Goal: Task Accomplishment & Management: Manage account settings

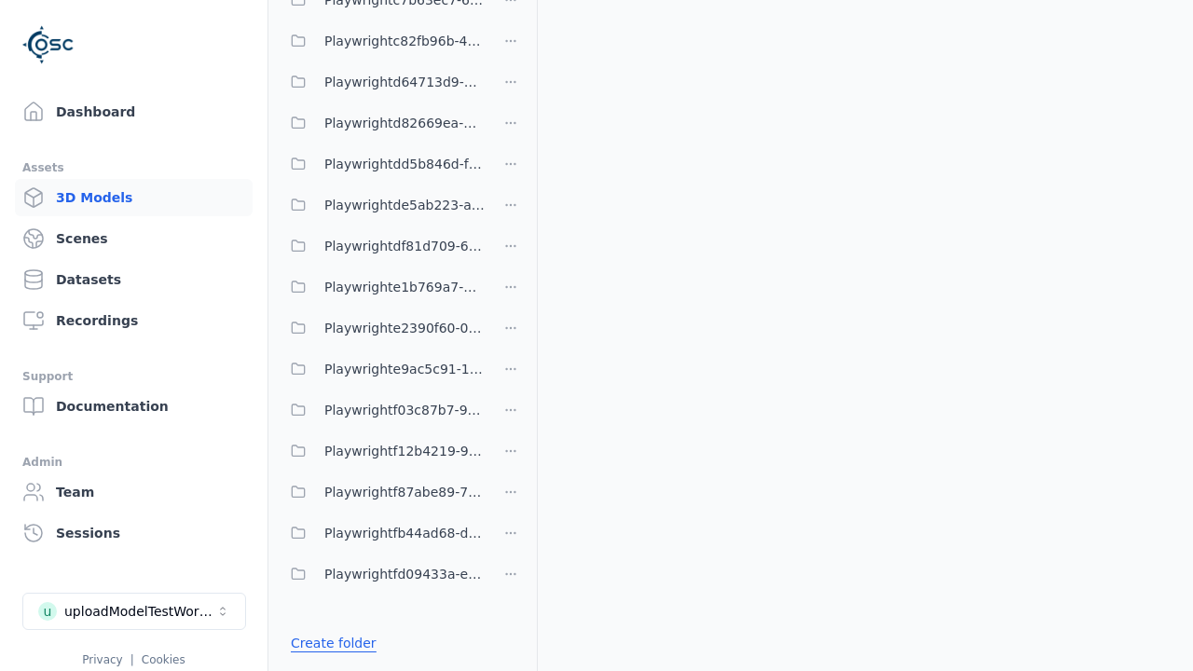
click at [328, 643] on link "Create folder" at bounding box center [334, 643] width 86 height 19
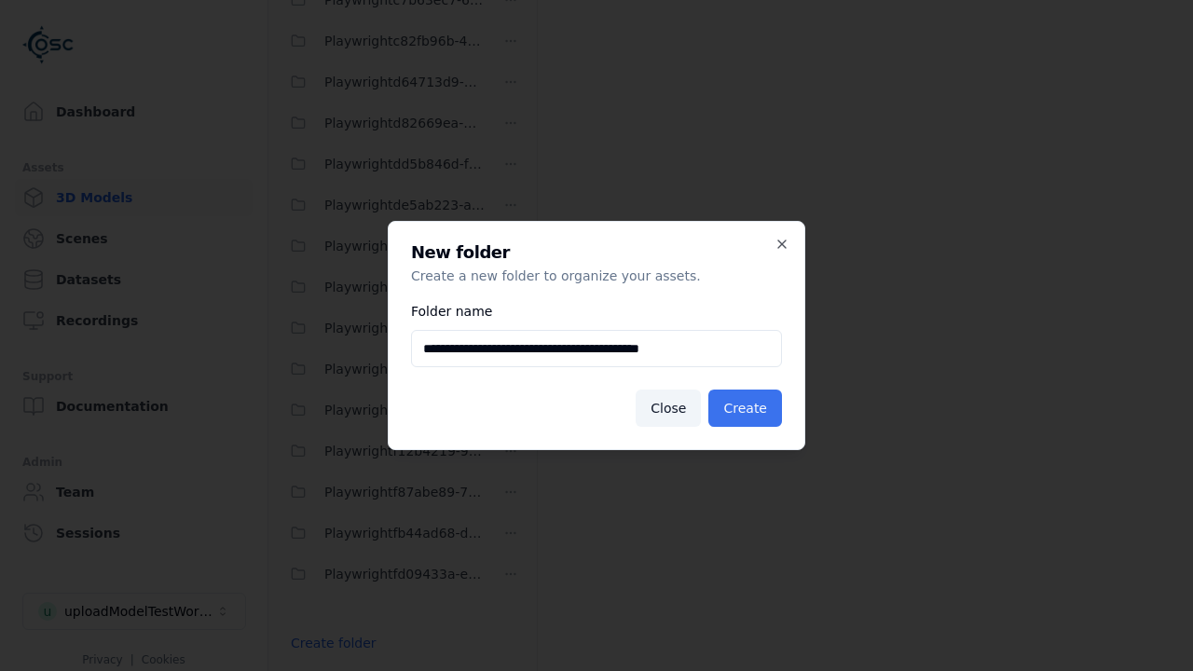
type input "**********"
click at [747, 408] on button "Create" at bounding box center [745, 407] width 74 height 37
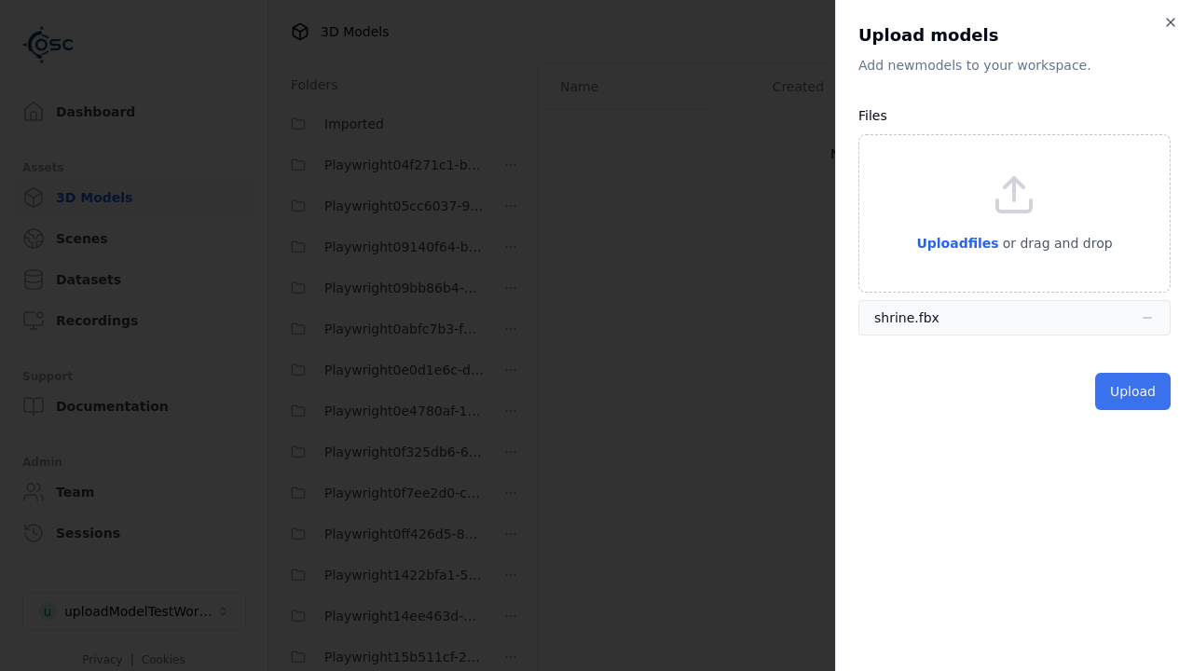
click at [1134, 391] on button "Upload" at bounding box center [1132, 391] width 75 height 37
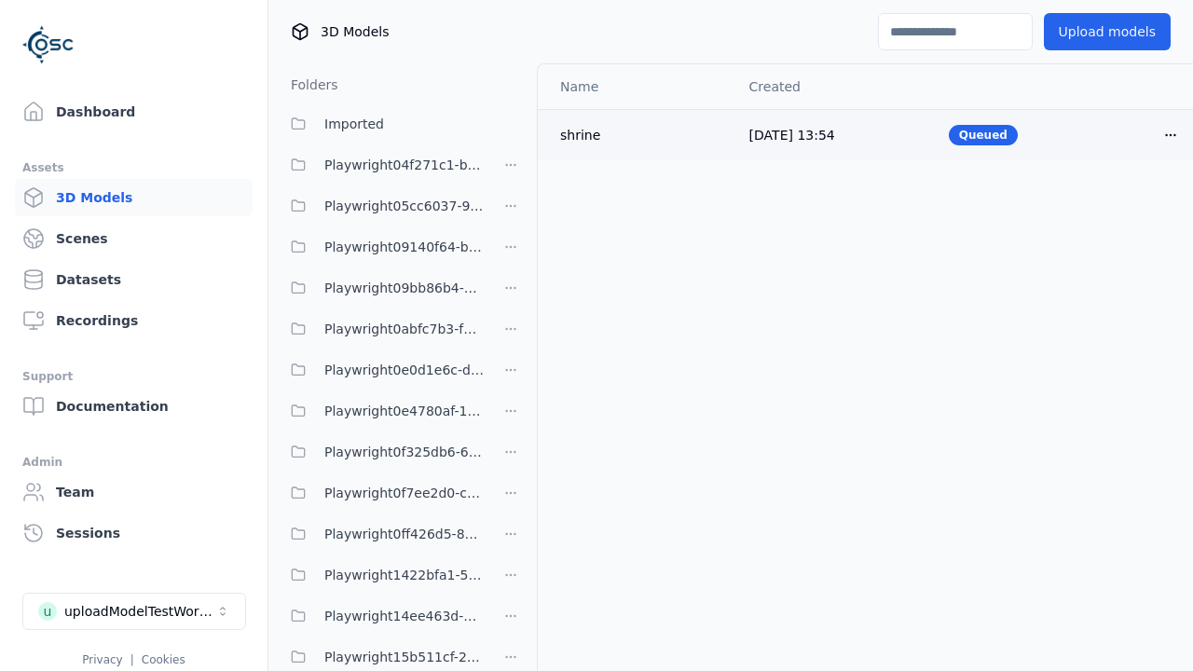
click at [1170, 134] on html "Support Dashboard Assets 3D Models Scenes Datasets Recordings Support Documenta…" at bounding box center [596, 335] width 1193 height 671
click at [1129, 206] on div "Delete" at bounding box center [1129, 207] width 110 height 30
